Goal: Information Seeking & Learning: Learn about a topic

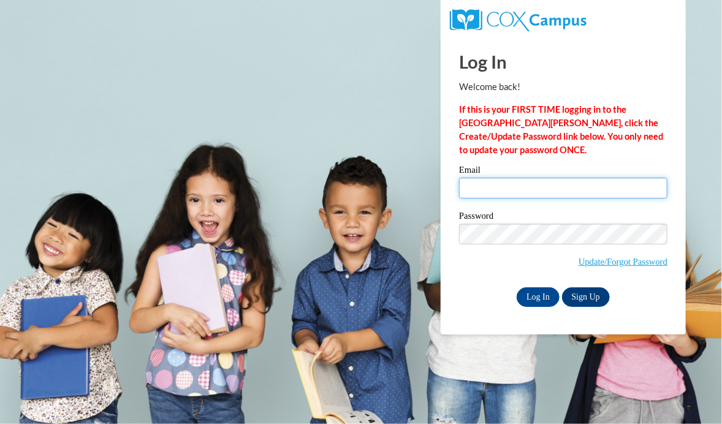
click at [518, 186] on input "Email" at bounding box center [563, 188] width 208 height 21
click at [522, 191] on input "Email" at bounding box center [563, 188] width 208 height 21
type input "[EMAIL_ADDRESS][DOMAIN_NAME]"
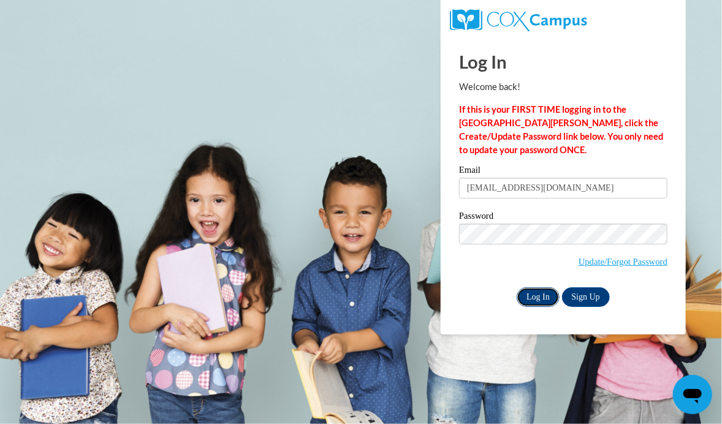
click at [534, 293] on input "Log In" at bounding box center [537, 297] width 43 height 20
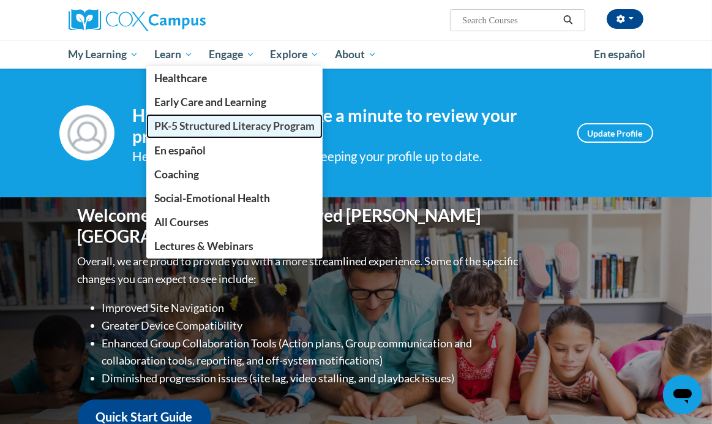
click at [179, 126] on span "PK-5 Structured Literacy Program" at bounding box center [234, 125] width 160 height 13
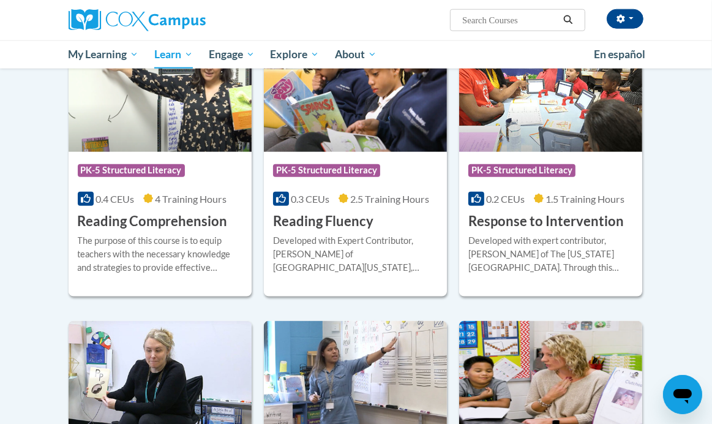
scroll to position [1142, 0]
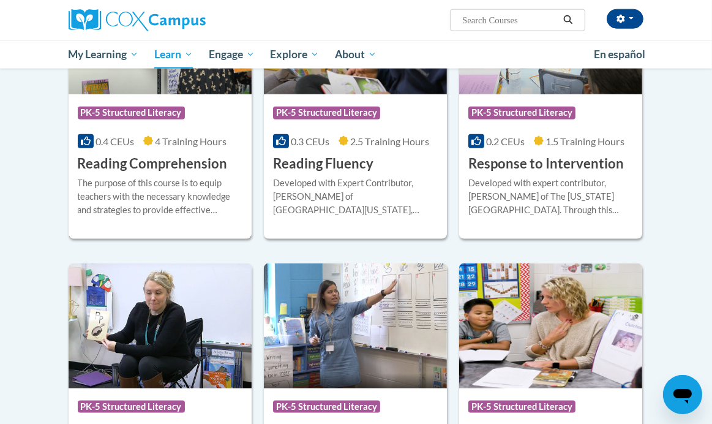
click at [187, 104] on div "Course Category: PK-5 Structured Literacy" at bounding box center [160, 114] width 165 height 28
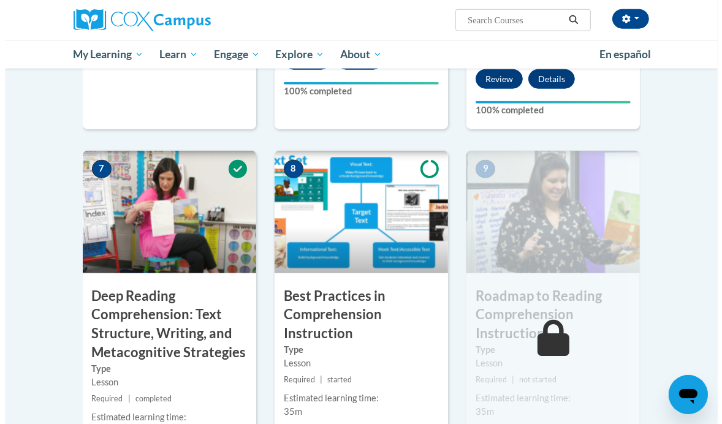
scroll to position [1054, 0]
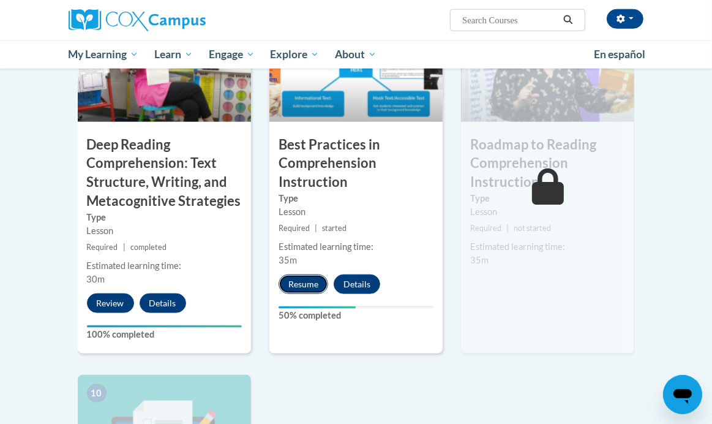
click at [305, 274] on button "Resume" at bounding box center [304, 284] width 50 height 20
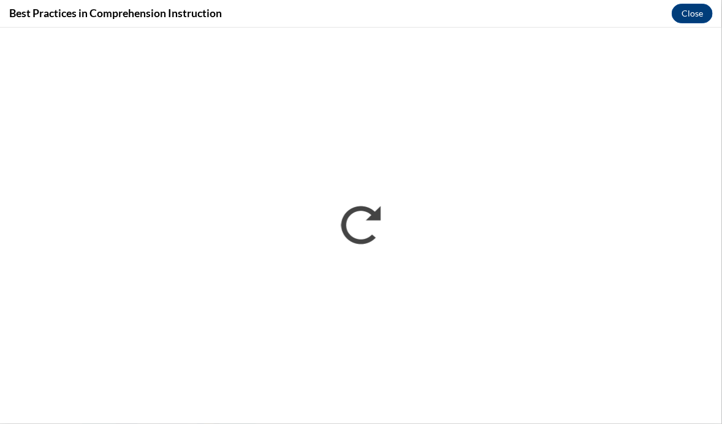
scroll to position [0, 0]
click at [689, 14] on button "Close" at bounding box center [691, 14] width 41 height 20
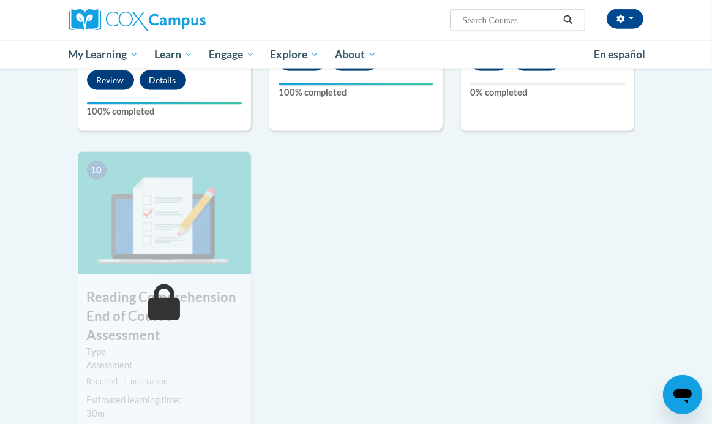
scroll to position [1289, 0]
